Goal: Contribute content

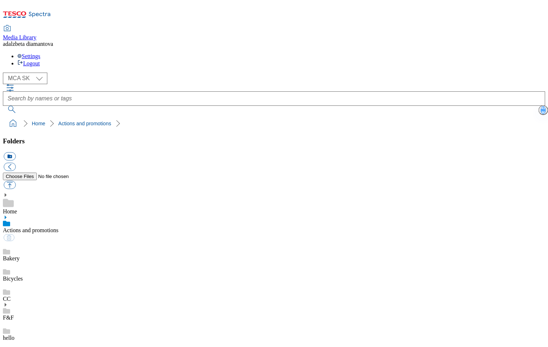
select select "flare-mca-sk"
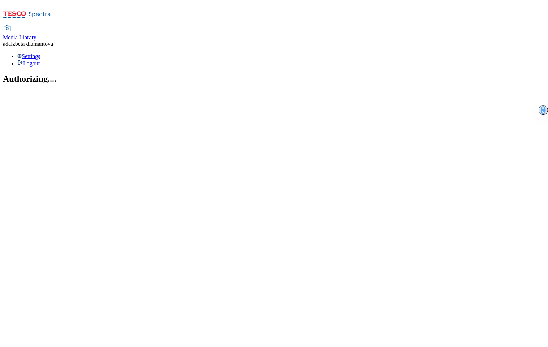
select select "flare-mca-sk"
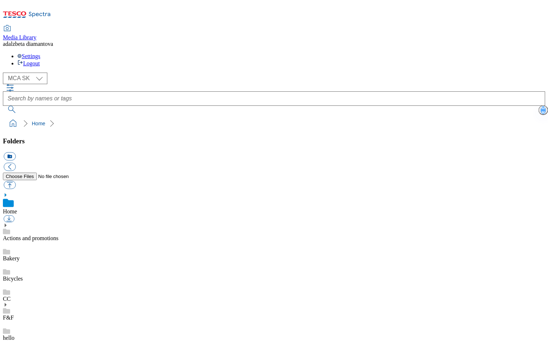
click at [35, 235] on link "Actions and promotions" at bounding box center [31, 238] width 56 height 6
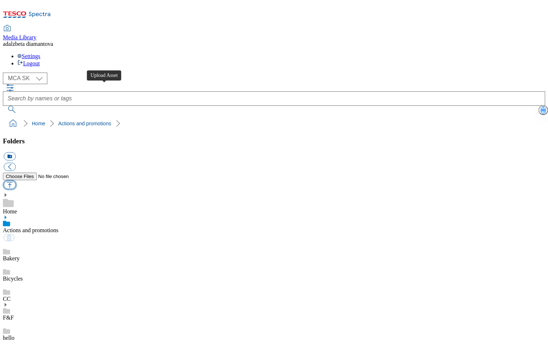
click at [16, 181] on button "button" at bounding box center [10, 185] width 12 height 8
type input "C:\fakepath\sk-wk31-ac-tesco-poukazky.png"
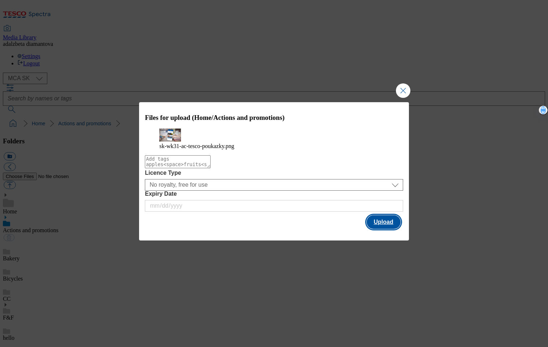
click at [376, 227] on button "Upload" at bounding box center [383, 222] width 34 height 14
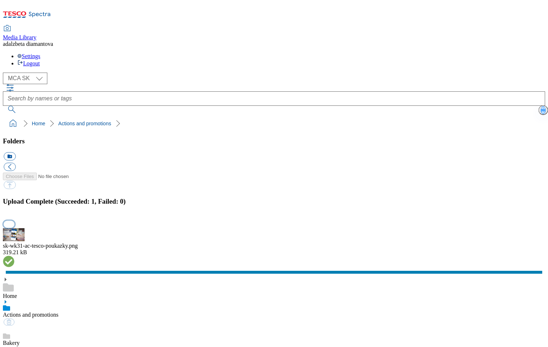
click at [14, 221] on button "button" at bounding box center [9, 224] width 11 height 7
